Goal: Transaction & Acquisition: Obtain resource

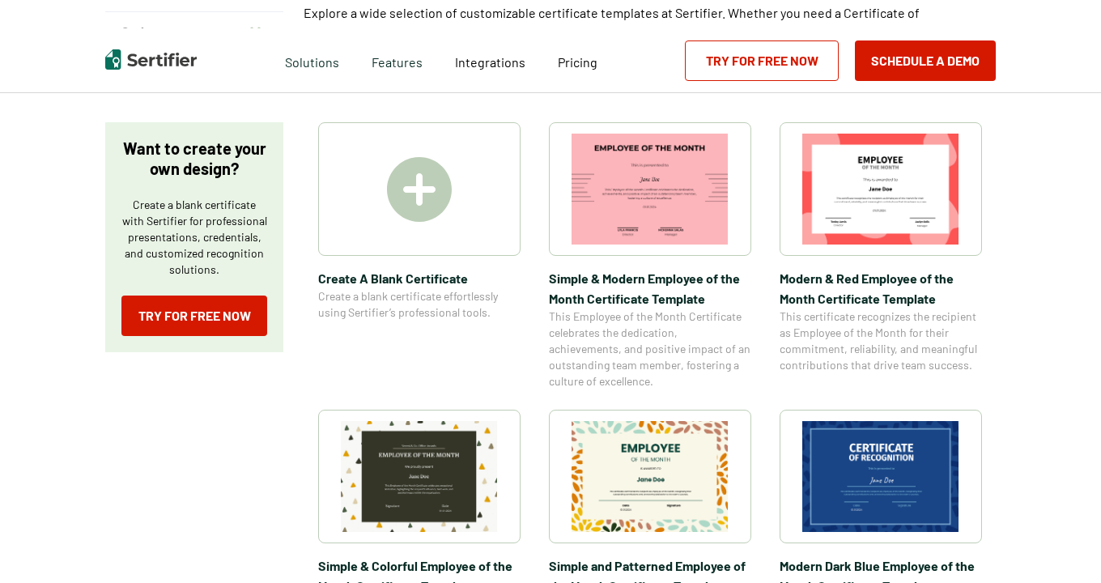
scroll to position [243, 0]
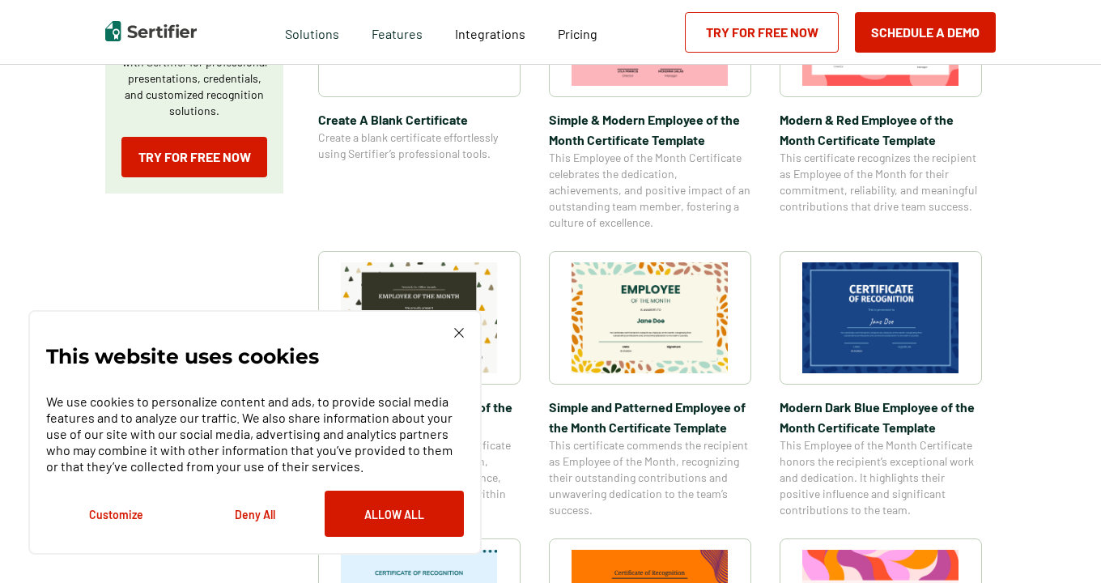
scroll to position [405, 0]
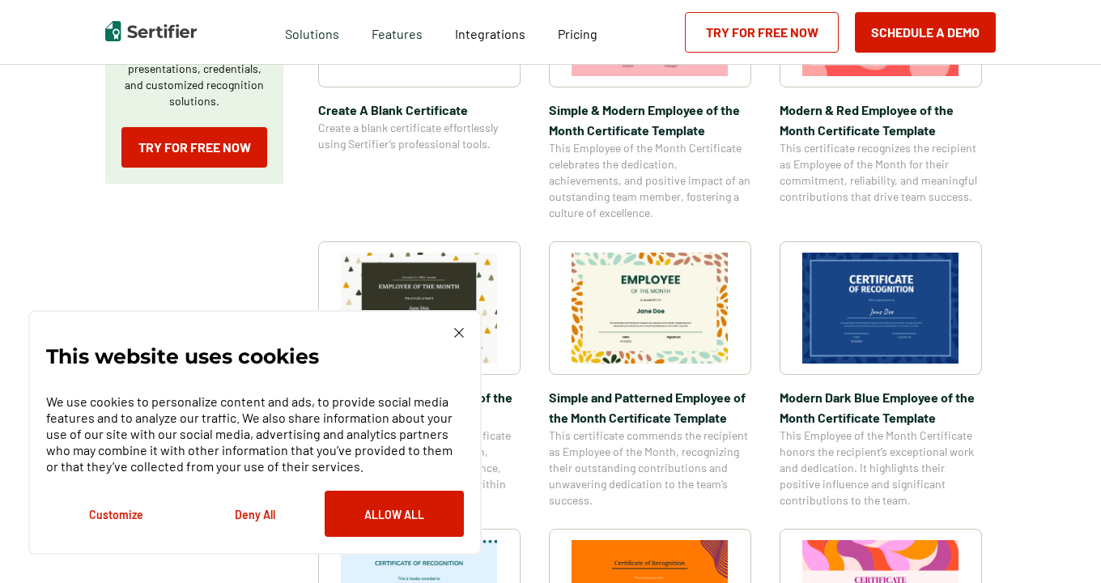
click at [895, 316] on img at bounding box center [880, 308] width 157 height 111
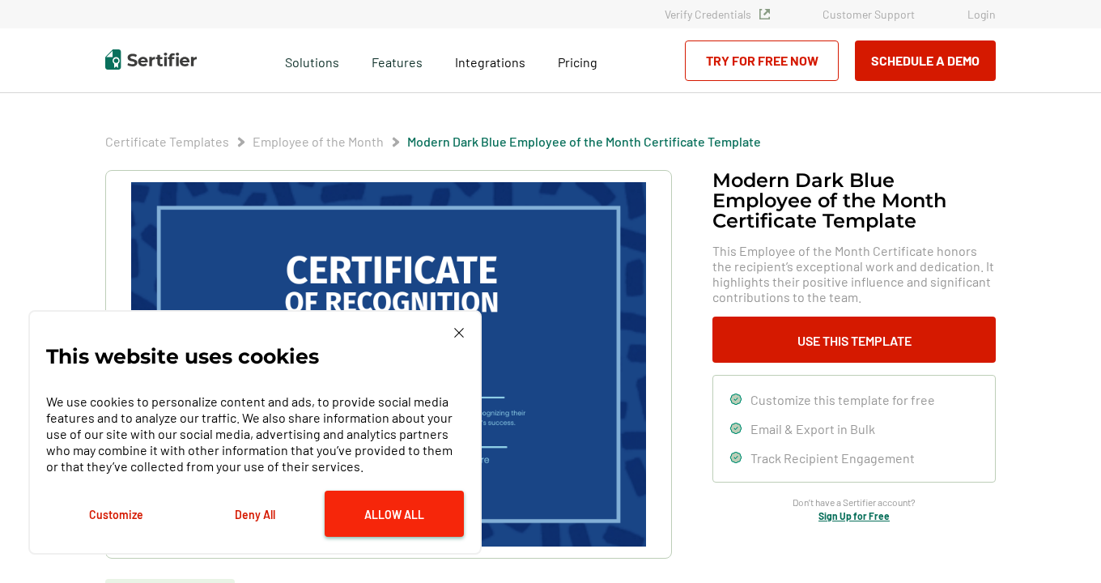
click at [406, 507] on button "Allow All" at bounding box center [394, 514] width 139 height 46
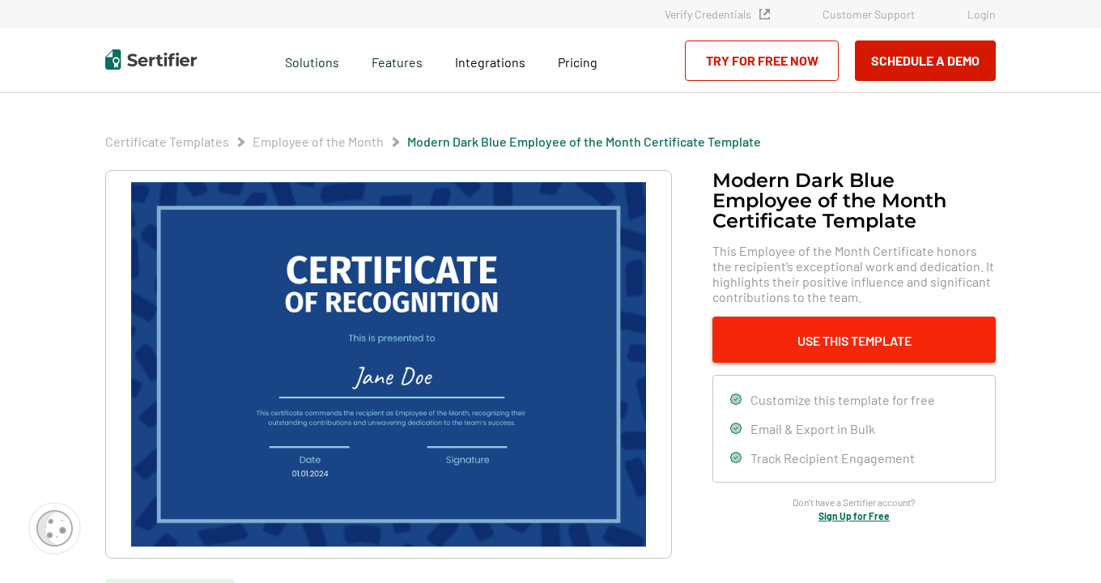
click at [880, 333] on button "Use This Template" at bounding box center [854, 340] width 283 height 46
